Goal: Task Accomplishment & Management: Use online tool/utility

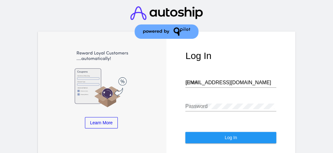
click at [212, 80] on input "[EMAIL_ADDRESS][DOMAIN_NAME]" at bounding box center [230, 83] width 91 height 6
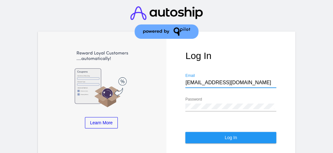
click at [212, 80] on input "[EMAIL_ADDRESS][DOMAIN_NAME]" at bounding box center [230, 83] width 91 height 6
click at [193, 80] on input "s" at bounding box center [230, 83] width 91 height 6
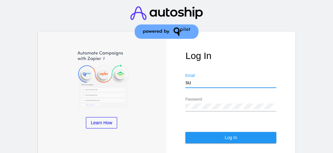
type input "[EMAIL_ADDRESS][DOMAIN_NAME]"
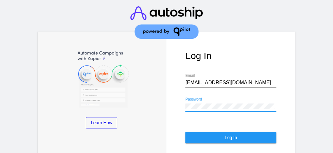
click at [127, 97] on div "Learn More Learn How Learn More Learn How Learn More Learn How ‹ › Log In [EMAI…" at bounding box center [166, 111] width 257 height 159
click at [206, 132] on button "Log In" at bounding box center [230, 137] width 91 height 11
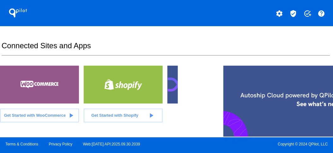
click at [294, 15] on mat-icon "verified_user" at bounding box center [294, 14] width 8 height 8
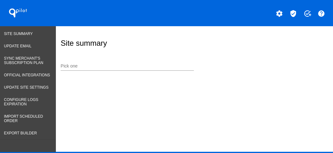
click at [74, 63] on div "Pick one" at bounding box center [127, 64] width 133 height 12
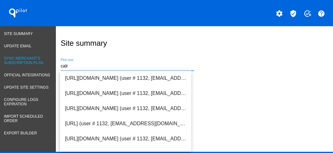
type input "calr"
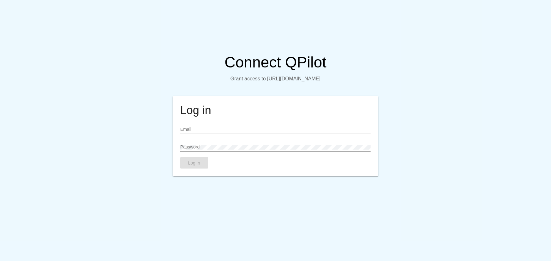
type input "[EMAIL_ADDRESS][DOMAIN_NAME]"
click at [198, 169] on button "Log in" at bounding box center [194, 163] width 28 height 11
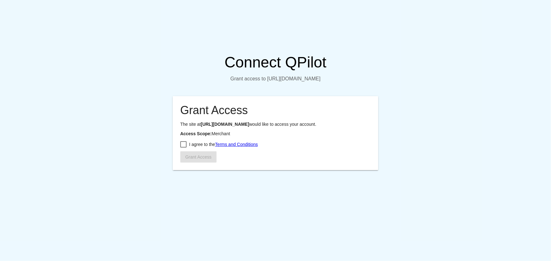
click at [199, 158] on form "The site at [URL][DOMAIN_NAME] would like to access your account. Access Scope:…" at bounding box center [275, 142] width 190 height 41
click at [194, 148] on span "I agree to the Terms and Conditions" at bounding box center [223, 145] width 69 height 8
click at [183, 148] on input "I agree to the Terms and Conditions" at bounding box center [183, 148] width 0 height 0
checkbox input "true"
click at [198, 160] on span "Grant Access" at bounding box center [198, 157] width 26 height 5
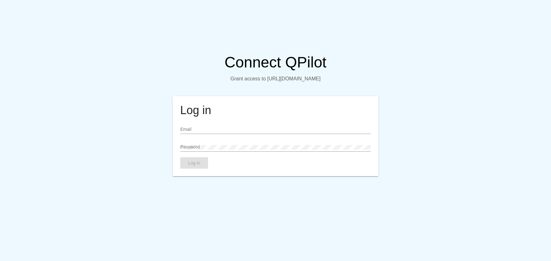
type input "[EMAIL_ADDRESS][DOMAIN_NAME]"
click at [201, 163] on button "Log in" at bounding box center [194, 163] width 28 height 11
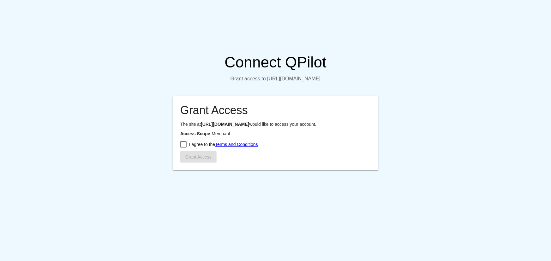
click at [184, 158] on form "The site at [URL][DOMAIN_NAME] would like to access your account. Access Scope:…" at bounding box center [275, 142] width 190 height 41
click at [184, 148] on div at bounding box center [183, 144] width 6 height 6
click at [183, 148] on input "I agree to the Terms and Conditions" at bounding box center [183, 148] width 0 height 0
checkbox input "true"
click at [196, 163] on button "Grant Access" at bounding box center [198, 157] width 36 height 11
